Goal: Navigation & Orientation: Find specific page/section

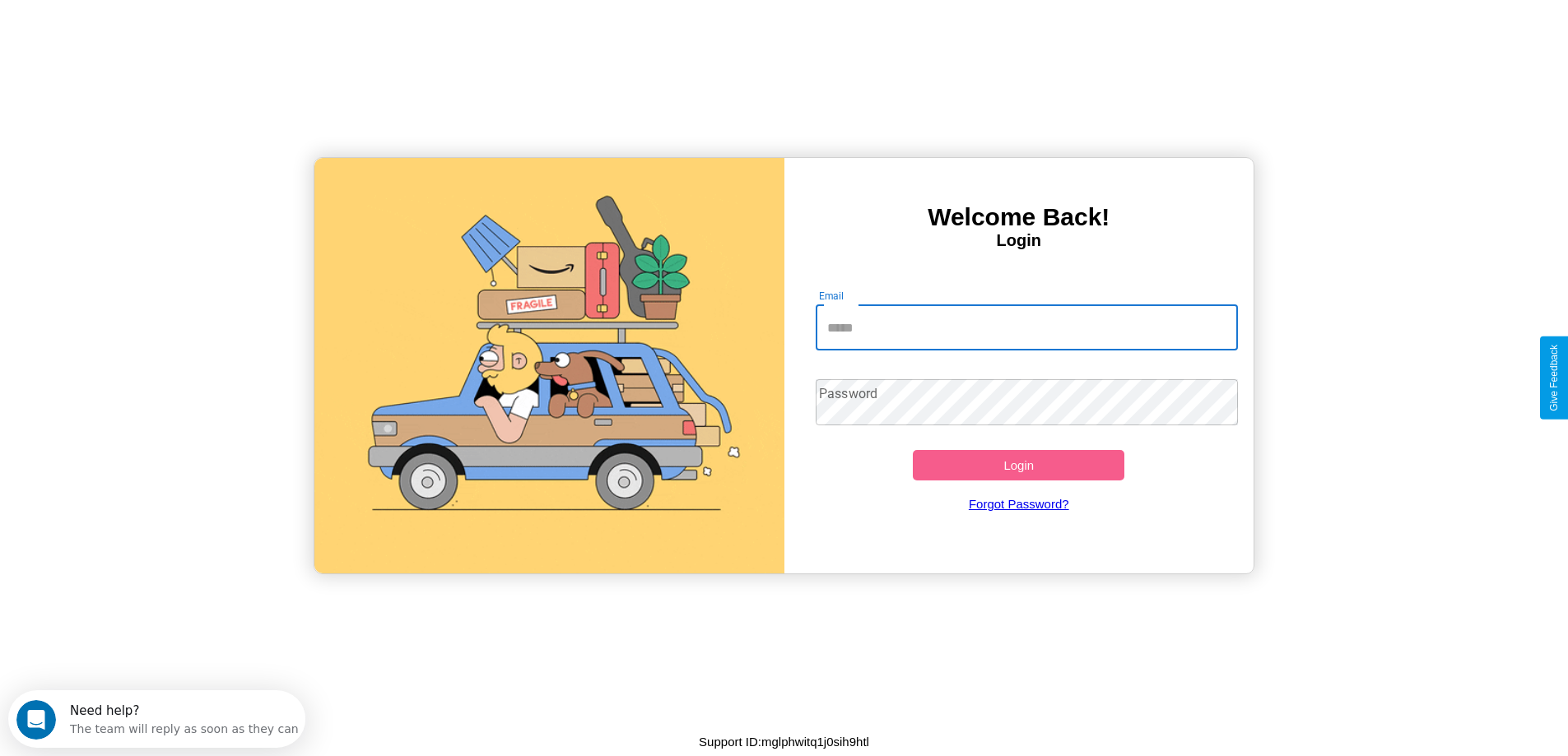
click at [1027, 327] on input "Email" at bounding box center [1027, 327] width 423 height 46
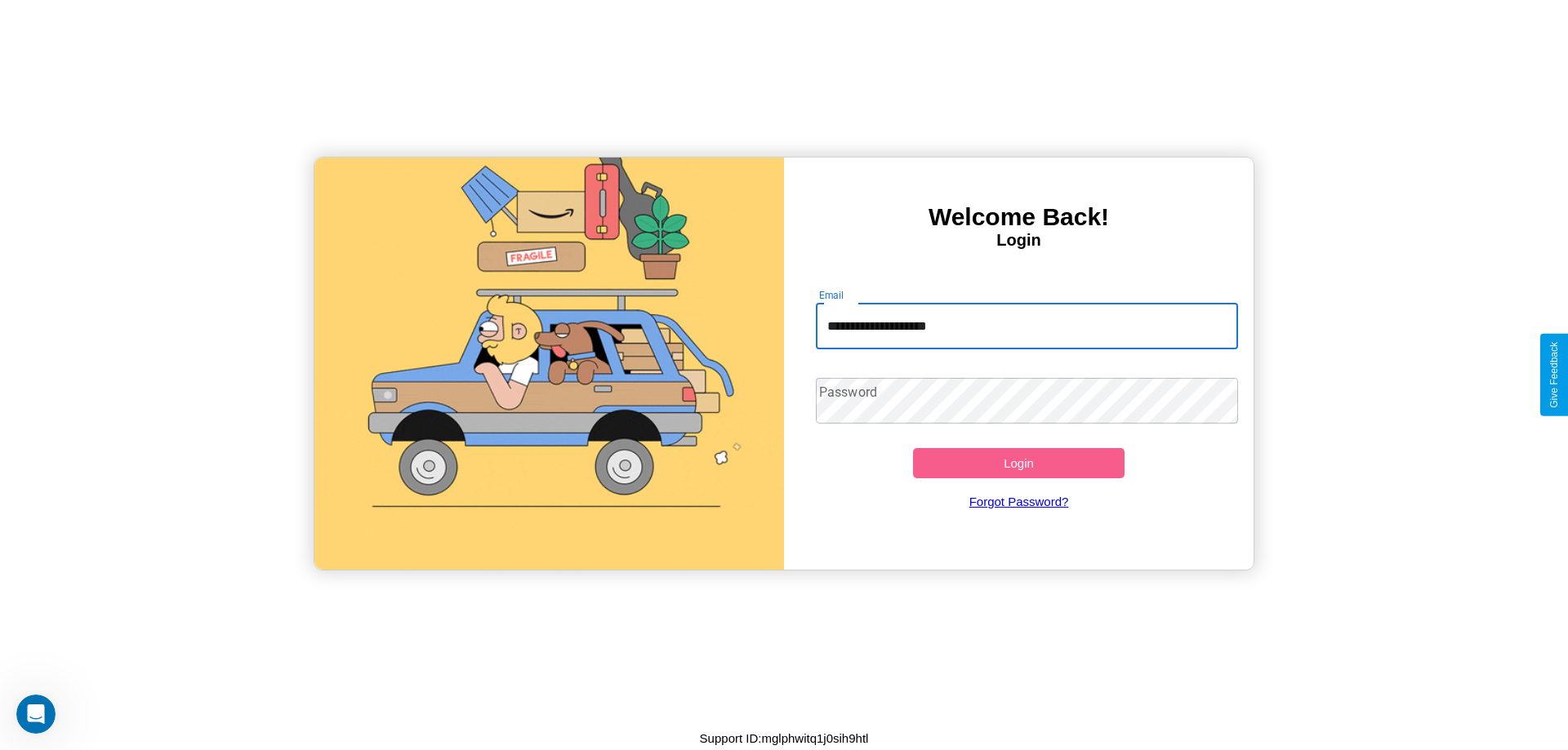
type input "**********"
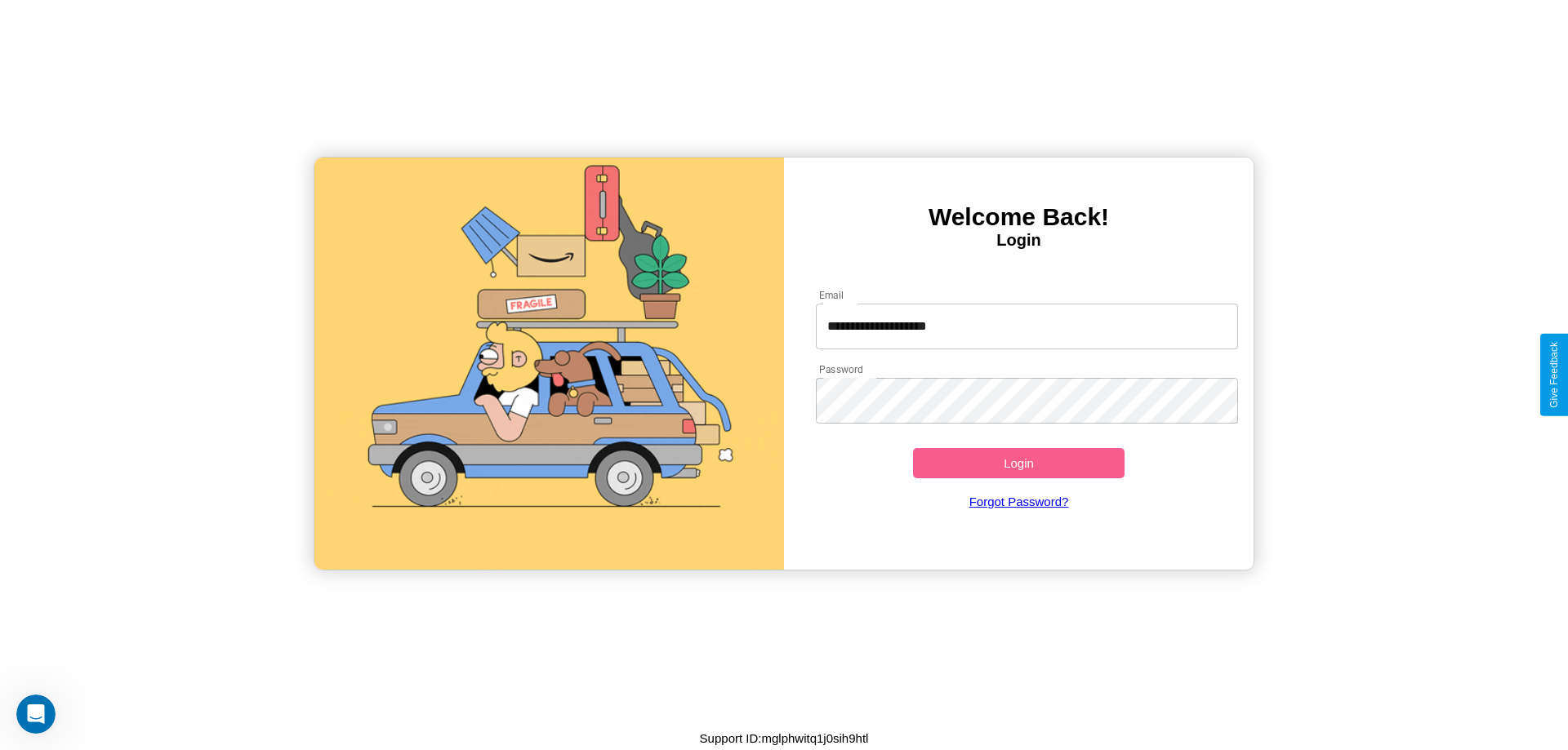
click at [1018, 463] on button "Login" at bounding box center [1018, 463] width 211 height 31
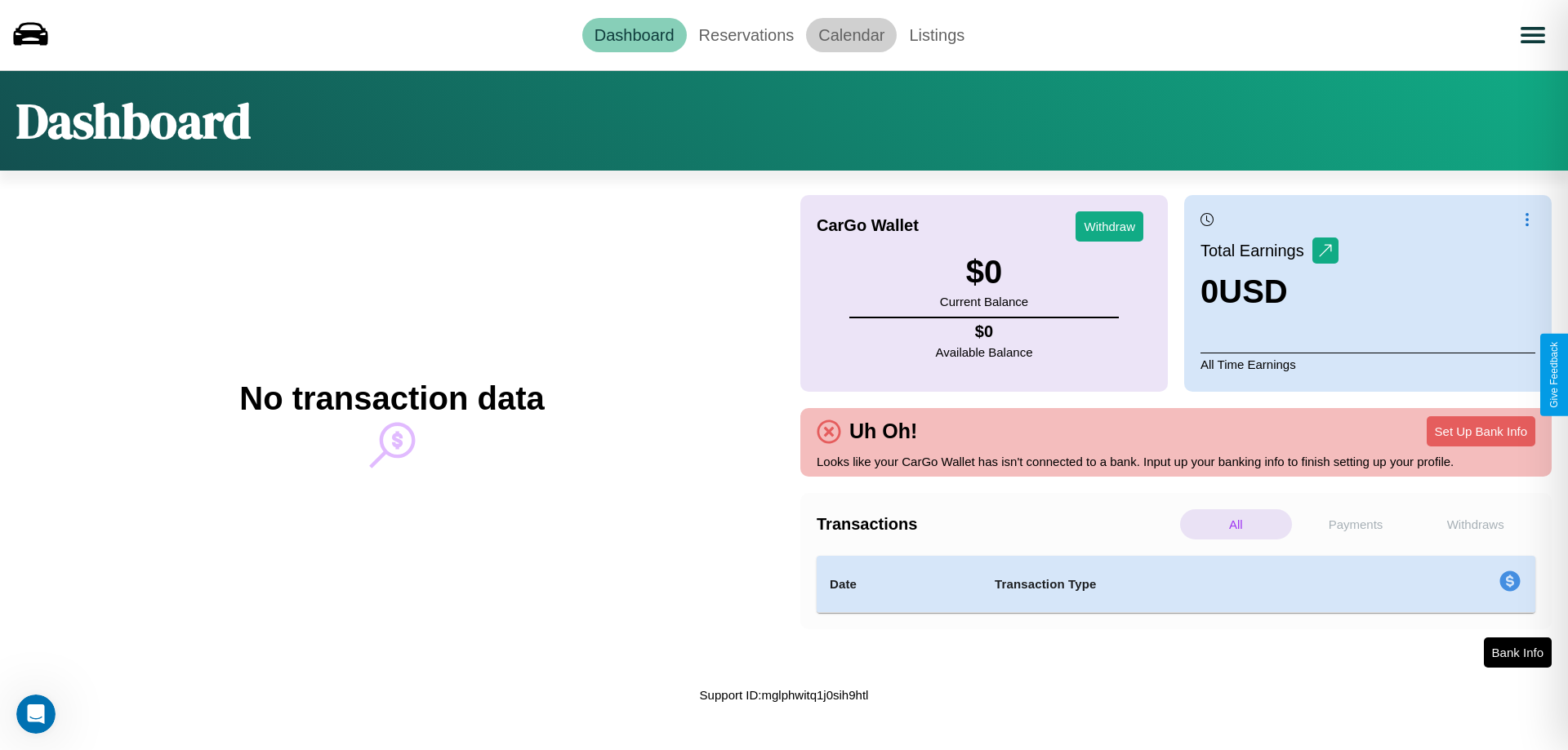
click at [851, 35] on link "Calendar" at bounding box center [852, 35] width 91 height 35
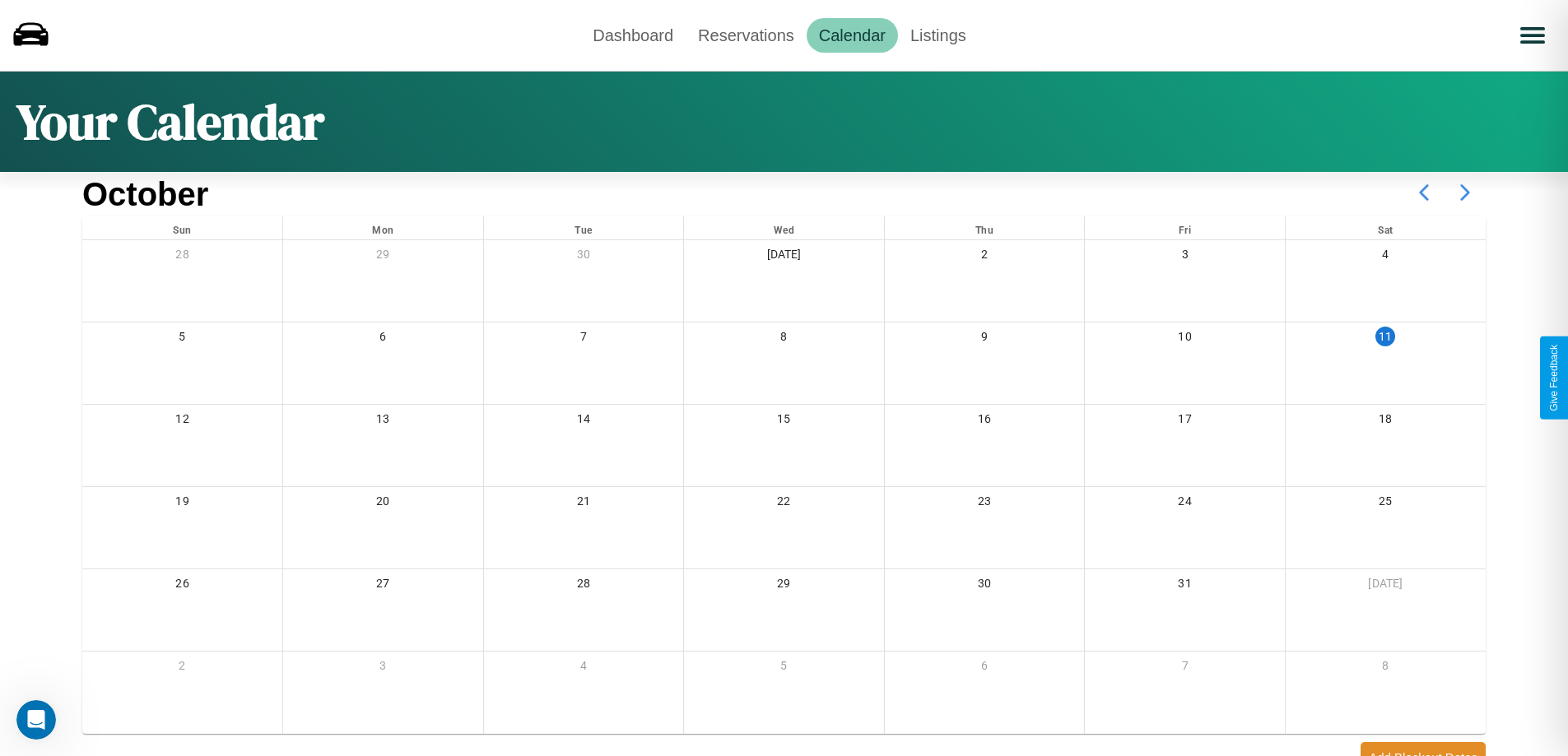
click at [1466, 193] on icon at bounding box center [1465, 192] width 41 height 41
click at [746, 35] on link "Reservations" at bounding box center [746, 35] width 121 height 35
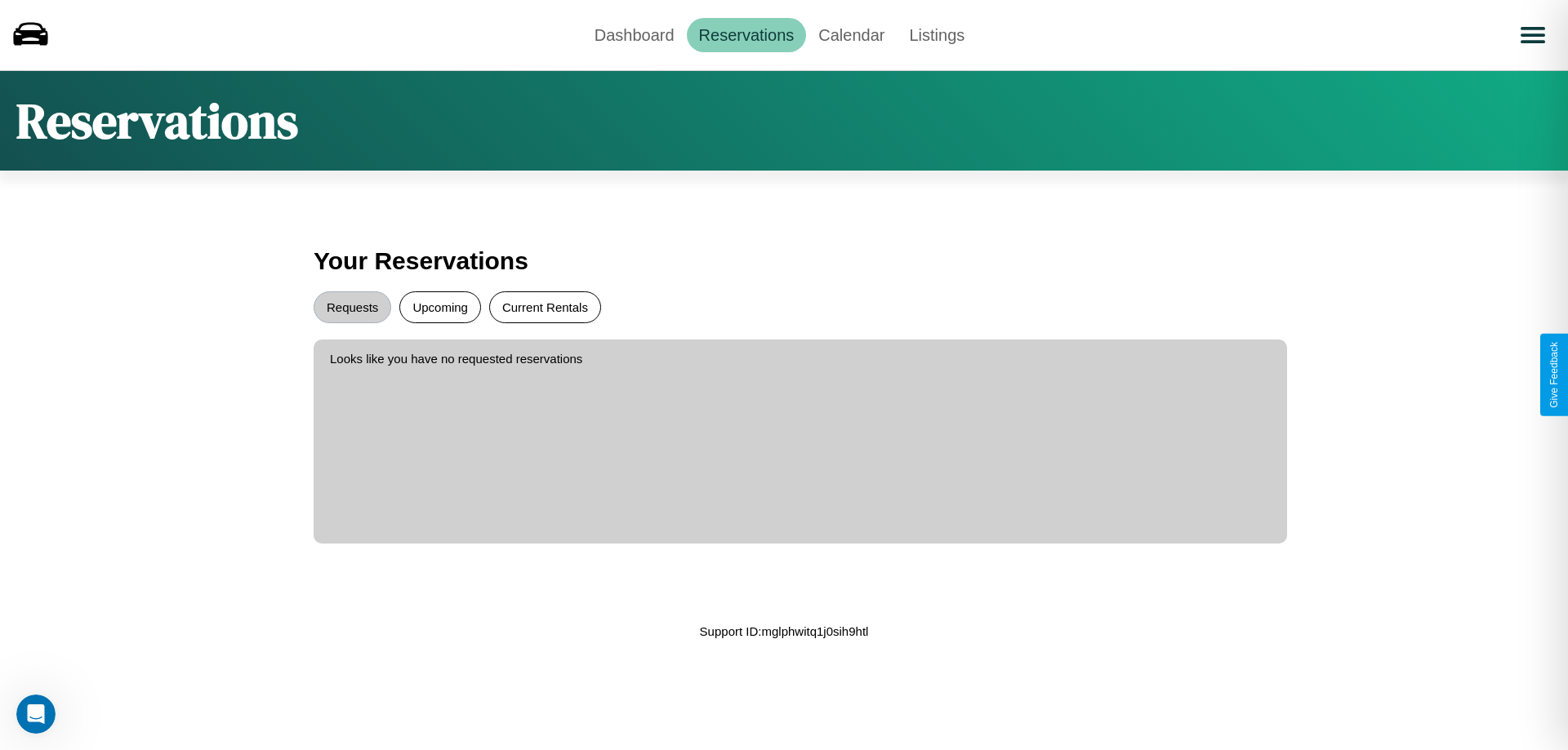
click at [545, 307] on button "Current Rentals" at bounding box center [545, 307] width 112 height 32
click at [352, 307] on button "Requests" at bounding box center [352, 307] width 78 height 32
click at [634, 35] on link "Dashboard" at bounding box center [635, 35] width 105 height 35
